Goal: Find specific page/section

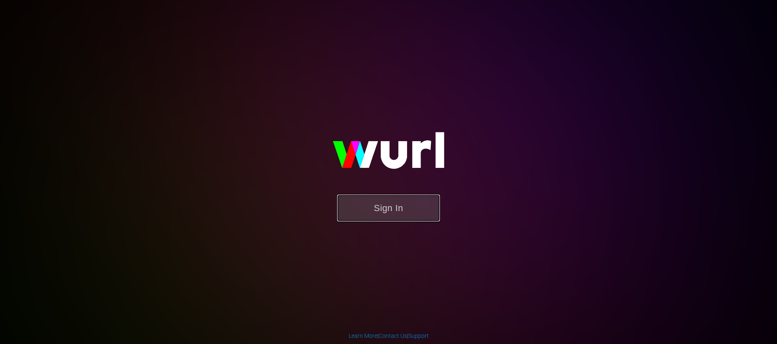
click at [412, 212] on button "Sign In" at bounding box center [388, 207] width 103 height 27
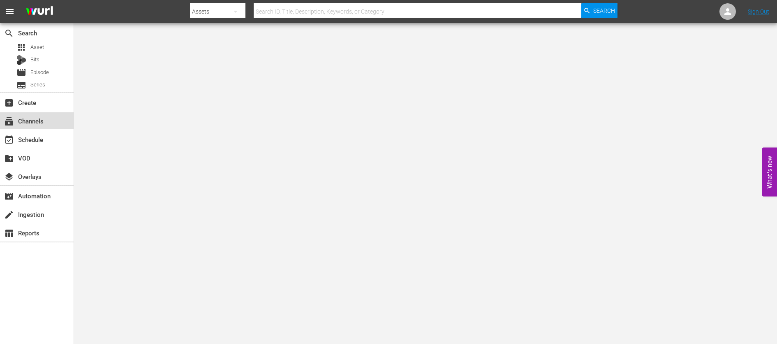
click at [39, 123] on div "subscriptions Channels" at bounding box center [23, 119] width 46 height 7
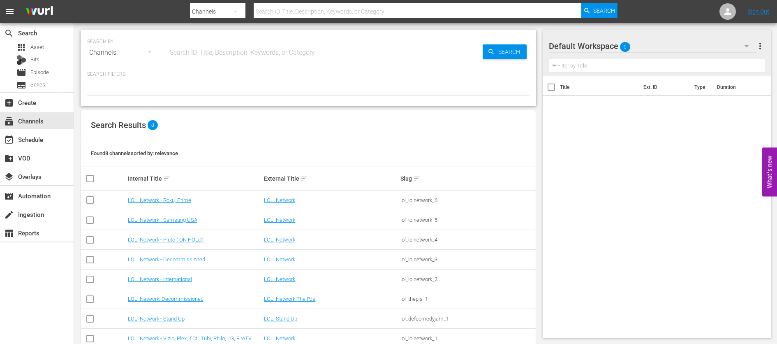
scroll to position [19, 0]
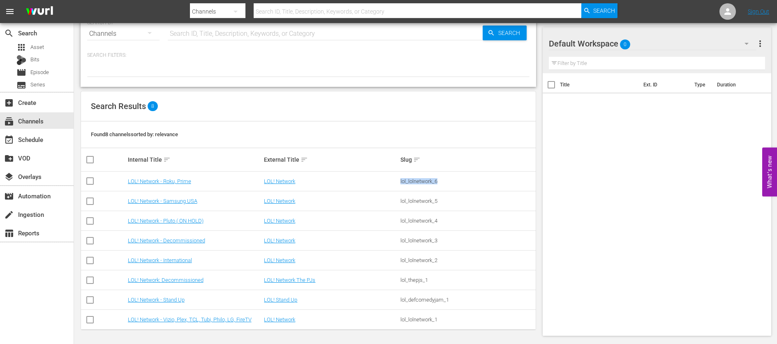
drag, startPoint x: 441, startPoint y: 181, endPoint x: 397, endPoint y: 181, distance: 44.8
click at [397, 181] on tr "LOL! Network - Roku, Prime LOL! Network lol_lolnetwork_6" at bounding box center [308, 181] width 455 height 20
copy tr "lol_lolnetwork_6"
